Goal: Transaction & Acquisition: Purchase product/service

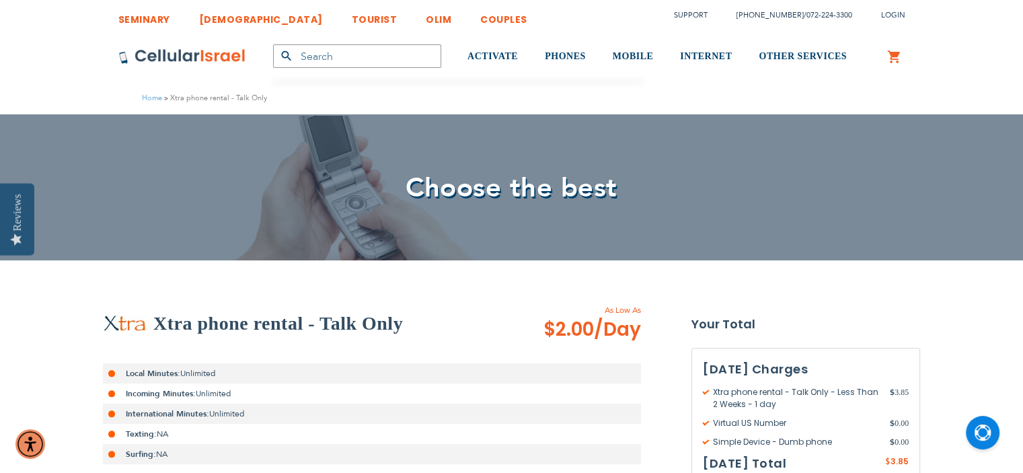
click at [191, 53] on img at bounding box center [182, 56] width 128 height 16
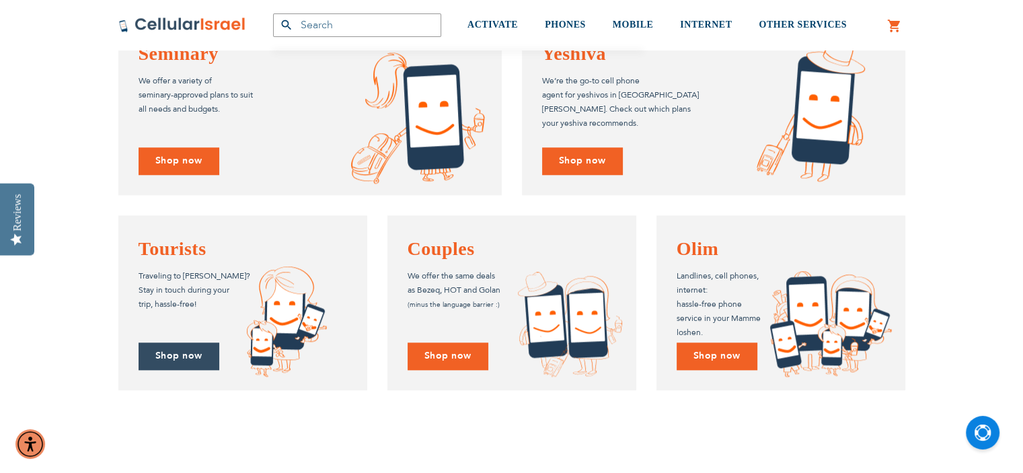
scroll to position [1296, 0]
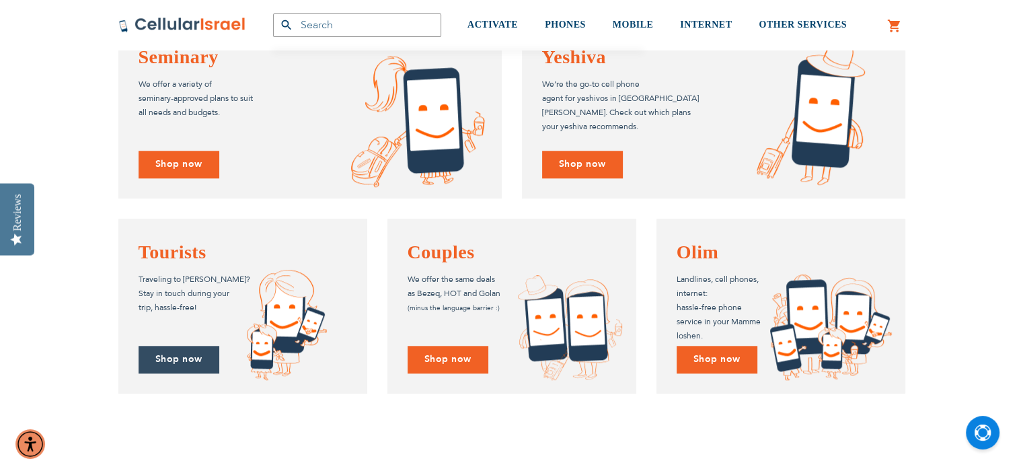
click at [183, 363] on link "Shop now" at bounding box center [179, 360] width 81 height 28
